Goal: Information Seeking & Learning: Check status

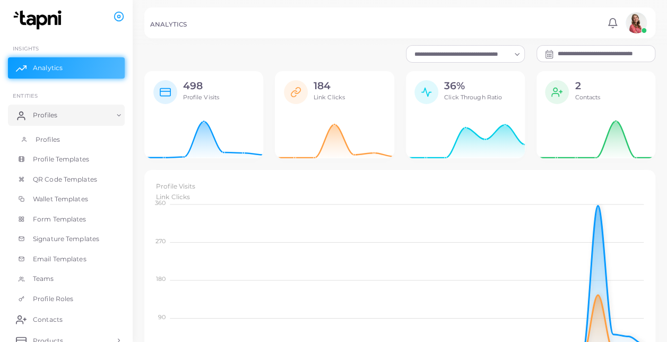
click at [70, 144] on link "Profiles" at bounding box center [66, 139] width 117 height 20
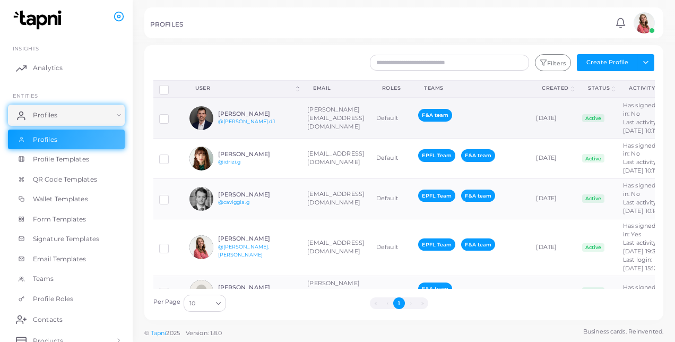
scroll to position [0, 62]
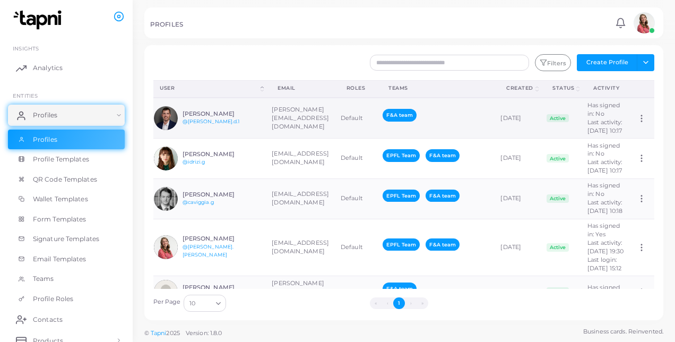
click at [641, 119] on circle at bounding box center [641, 118] width 1 height 1
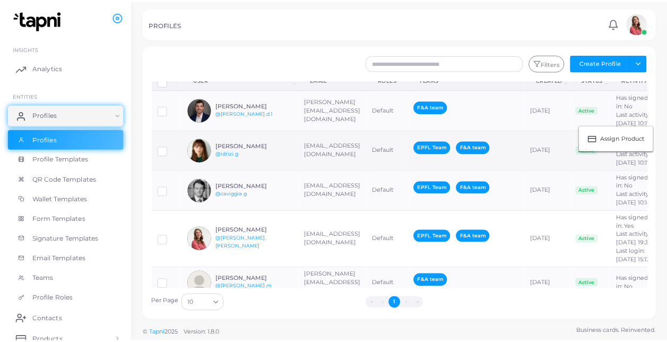
scroll to position [136, 0]
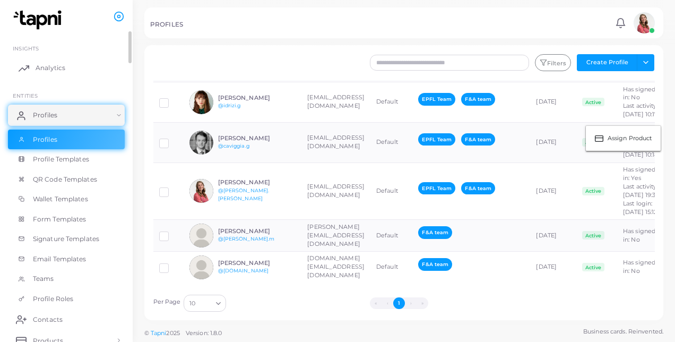
click at [72, 67] on link "Analytics" at bounding box center [66, 67] width 117 height 21
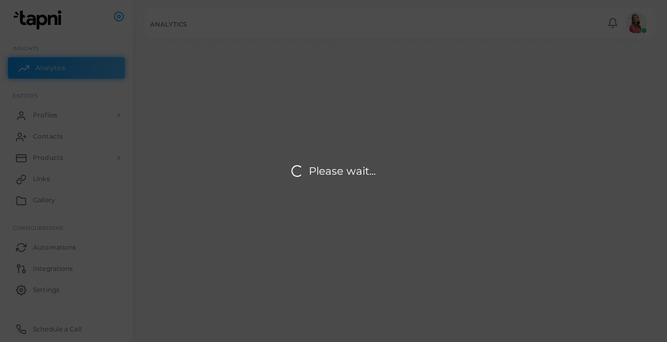
scroll to position [8, 8]
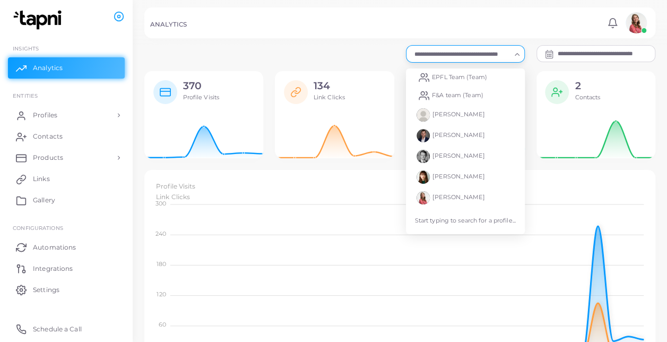
click at [514, 53] on icon "Search for option" at bounding box center [517, 54] width 8 height 8
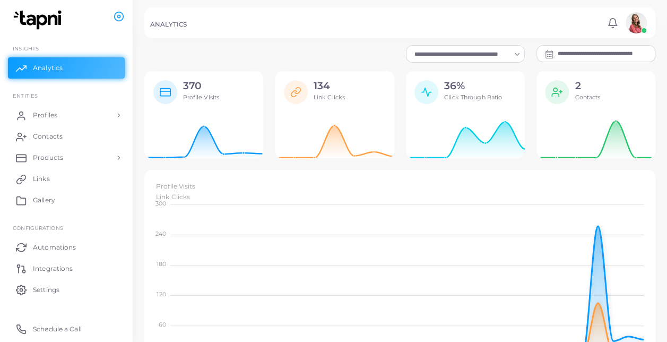
click at [577, 57] on input "**********" at bounding box center [606, 54] width 97 height 16
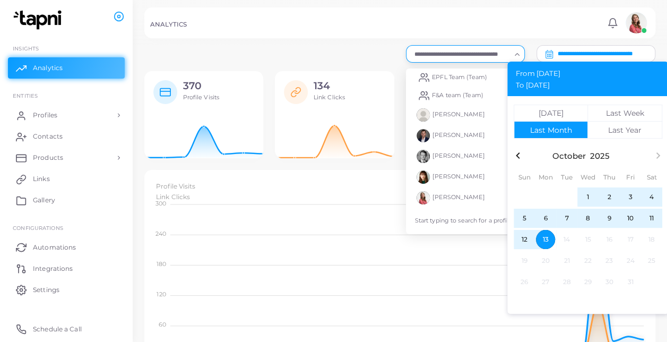
click at [489, 49] on input "Search for option" at bounding box center [461, 54] width 100 height 12
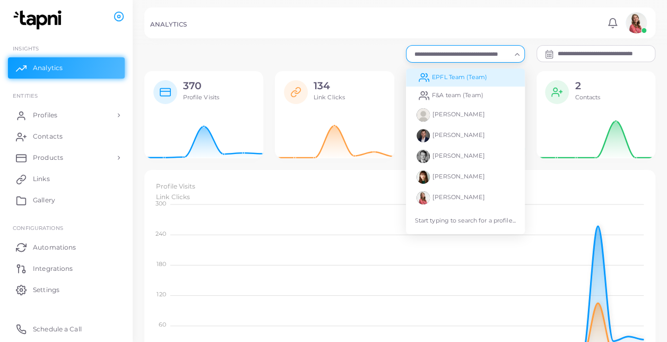
click at [488, 79] on li "EPFL Team (Team)" at bounding box center [465, 77] width 119 height 18
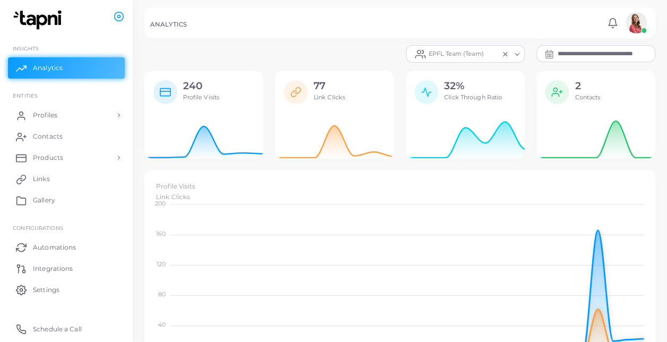
scroll to position [9, 8]
click at [489, 57] on input "Search for option" at bounding box center [492, 54] width 12 height 12
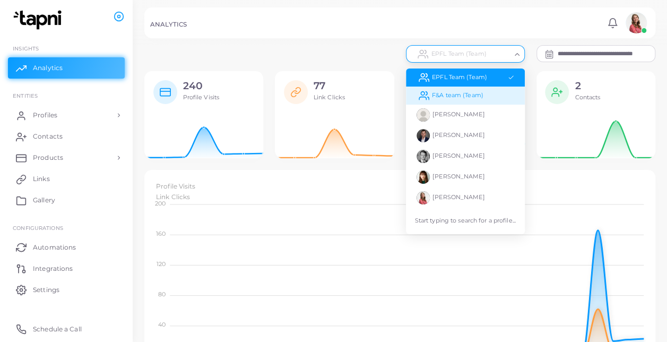
click at [470, 90] on li "F&A team (Team)" at bounding box center [465, 95] width 119 height 18
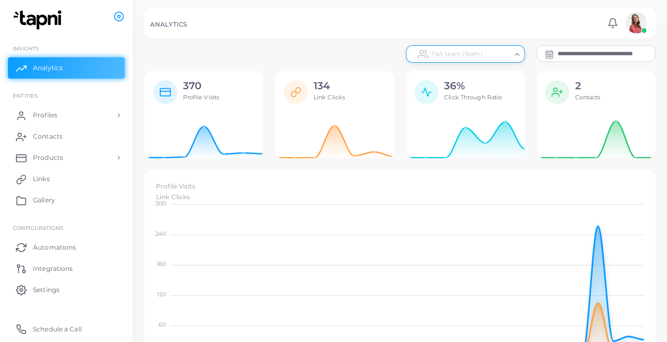
click at [476, 60] on div "F&A team (Team) Loading..." at bounding box center [465, 53] width 119 height 17
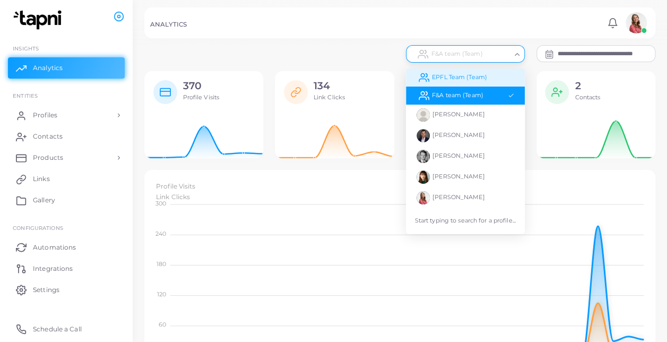
click at [473, 73] on span "EPFL Team (Team)" at bounding box center [459, 76] width 55 height 7
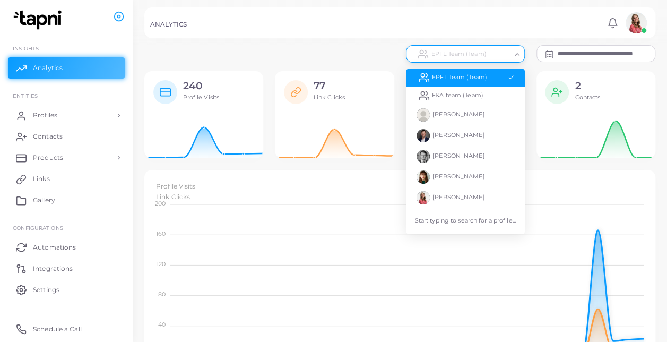
click at [521, 56] on div "Loading..." at bounding box center [517, 53] width 13 height 14
click at [481, 100] on li "F&A team (Team)" at bounding box center [465, 95] width 119 height 18
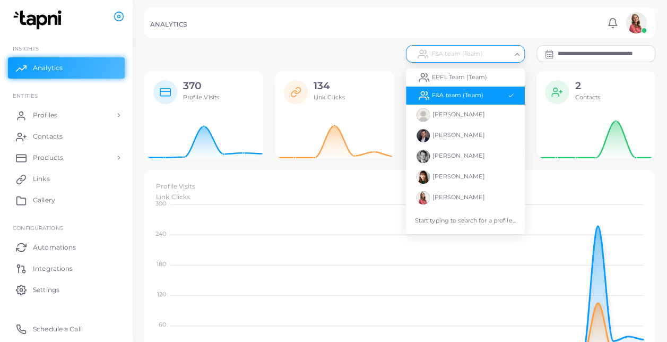
click at [519, 56] on icon "Search for option" at bounding box center [517, 54] width 8 height 8
click at [440, 77] on span "EPFL Team (Team)" at bounding box center [459, 76] width 55 height 7
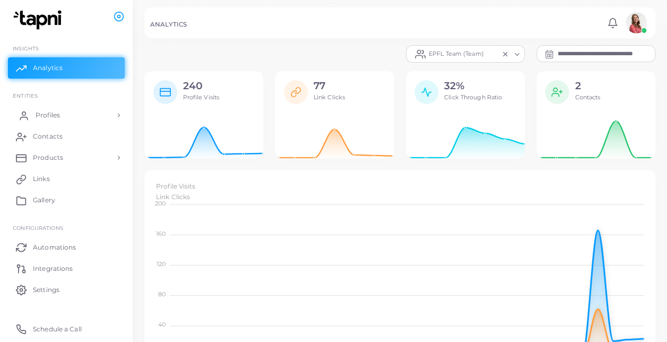
click at [73, 117] on link "Profiles" at bounding box center [66, 115] width 117 height 21
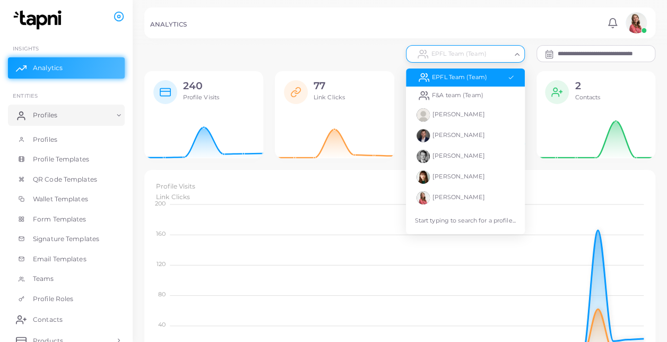
click at [521, 54] on div "Loading..." at bounding box center [517, 53] width 13 height 14
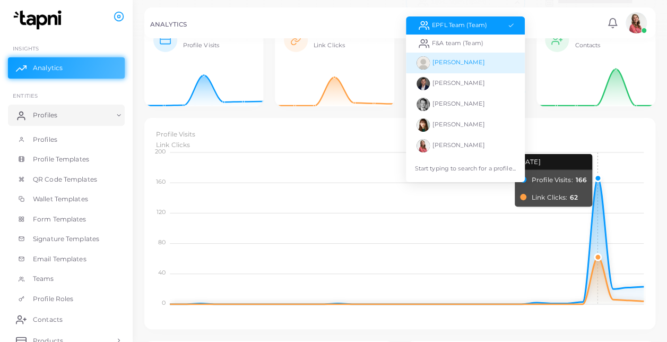
scroll to position [45, 0]
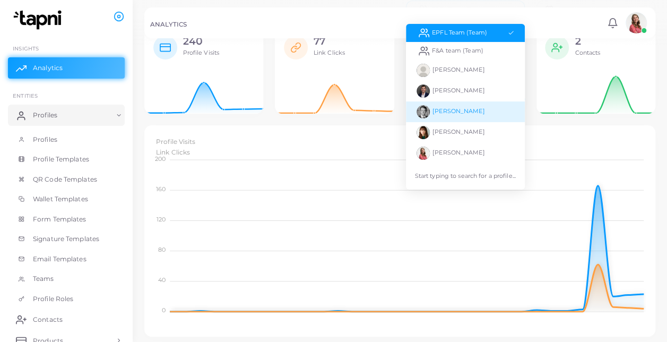
click at [470, 115] on li "[PERSON_NAME]" at bounding box center [465, 111] width 119 height 21
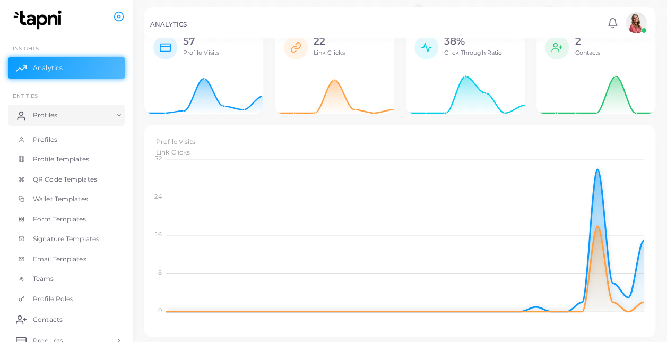
scroll to position [0, 0]
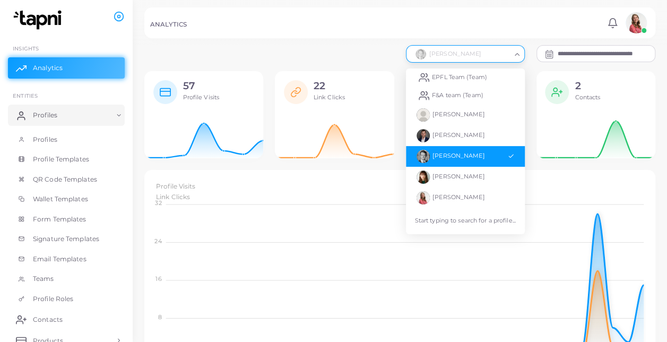
click at [518, 54] on polyline "Search for option" at bounding box center [517, 55] width 4 height 2
click at [481, 94] on span "F&A team (Team)" at bounding box center [457, 94] width 51 height 7
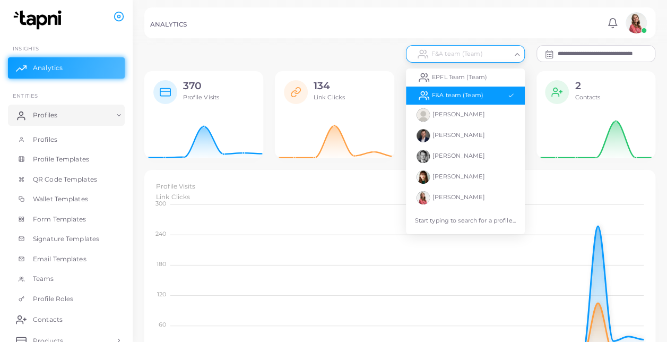
click at [514, 53] on icon "Search for option" at bounding box center [517, 54] width 8 height 8
click at [503, 76] on li "EPFL Team (Team)" at bounding box center [465, 77] width 119 height 18
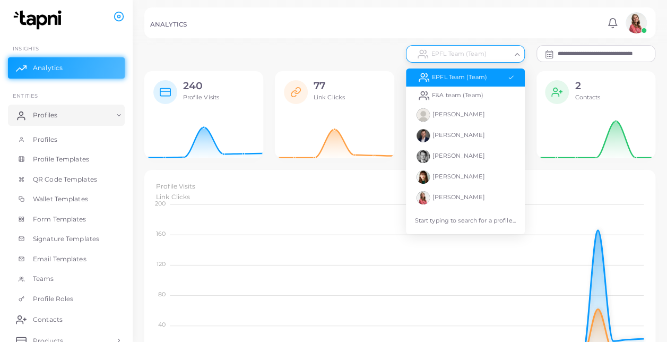
click at [516, 51] on icon "Search for option" at bounding box center [517, 54] width 8 height 8
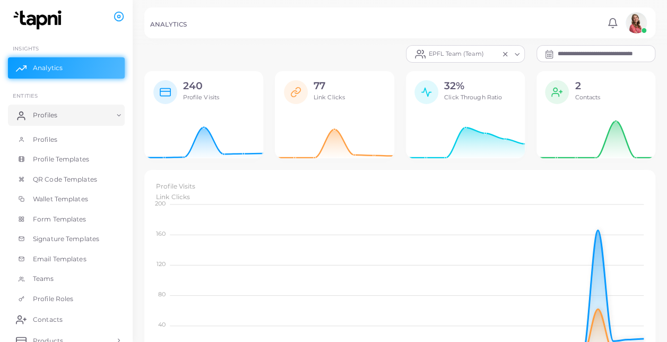
click at [322, 50] on div "**********" at bounding box center [399, 53] width 523 height 17
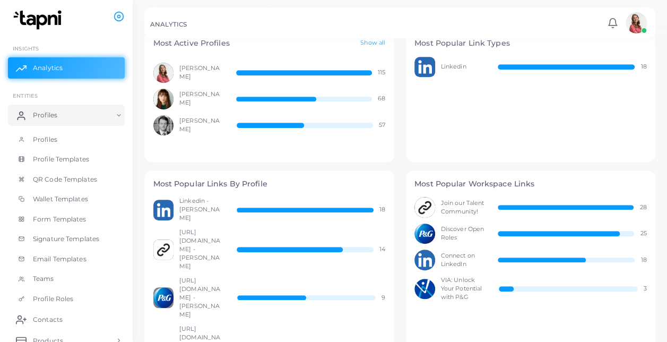
scroll to position [353, 0]
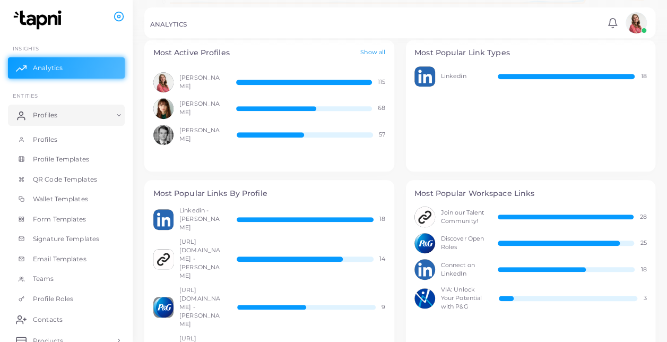
click at [372, 49] on link "Show all" at bounding box center [372, 52] width 25 height 9
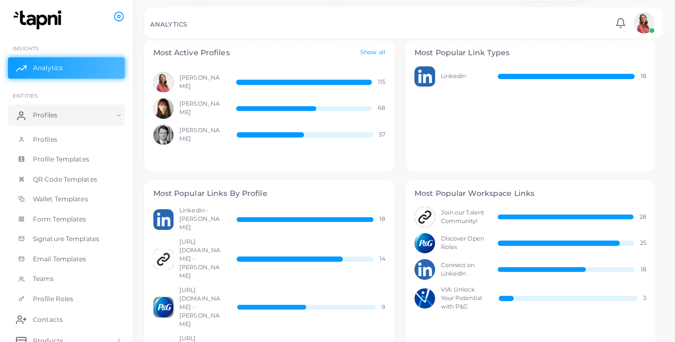
scroll to position [9, 8]
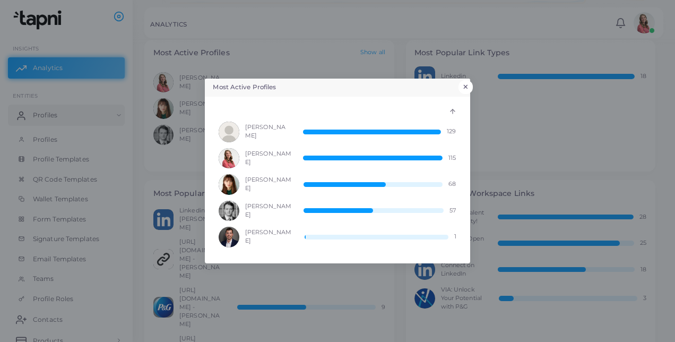
click at [467, 88] on button "×" at bounding box center [465, 87] width 14 height 14
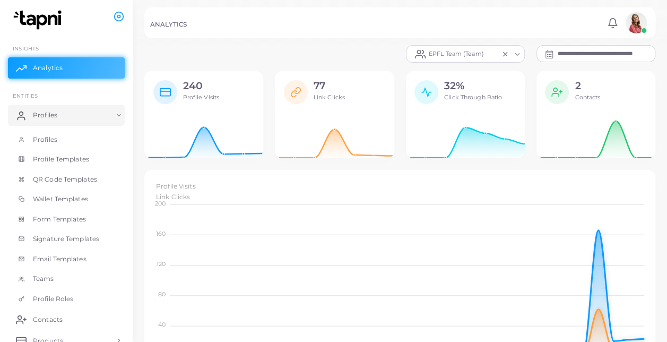
click at [560, 53] on input "**********" at bounding box center [606, 54] width 97 height 16
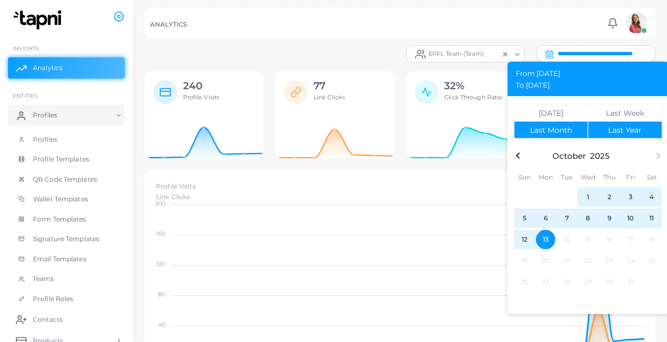
click at [621, 128] on div "Last Year" at bounding box center [624, 129] width 33 height 7
type input "**********"
